Goal: Book appointment/travel/reservation

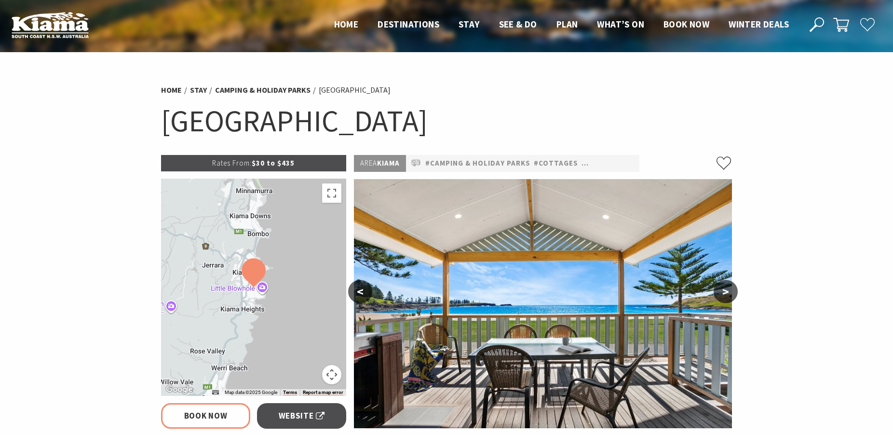
select select "3"
select select "2"
click at [253, 275] on img at bounding box center [254, 272] width 24 height 29
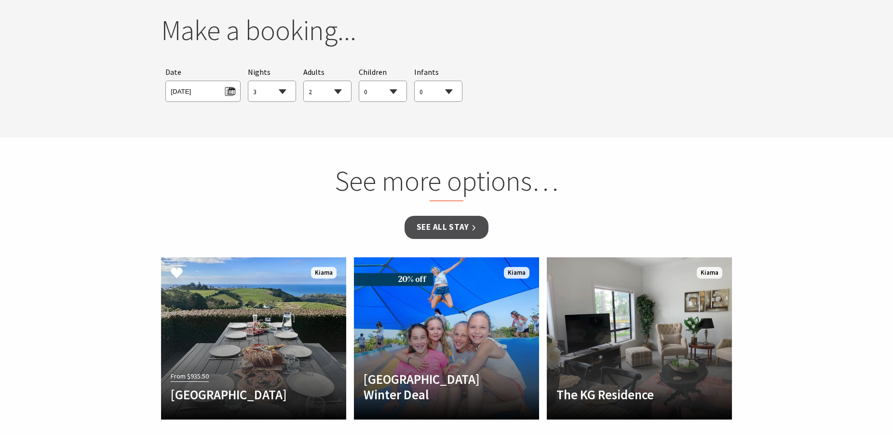
scroll to position [1033, 0]
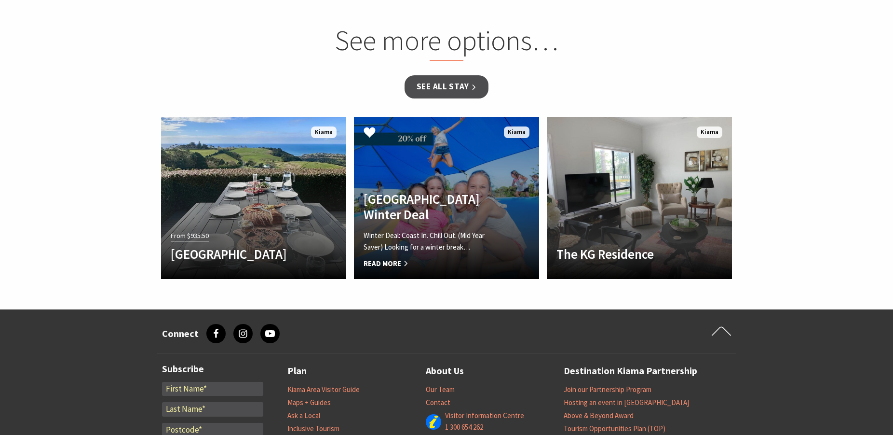
click at [401, 265] on span "Read More" at bounding box center [433, 264] width 138 height 12
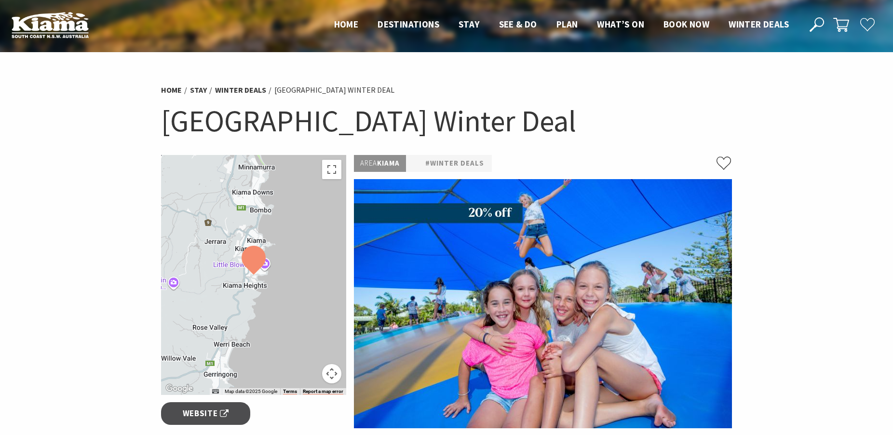
click at [268, 174] on div at bounding box center [253, 275] width 185 height 240
